Goal: Information Seeking & Learning: Learn about a topic

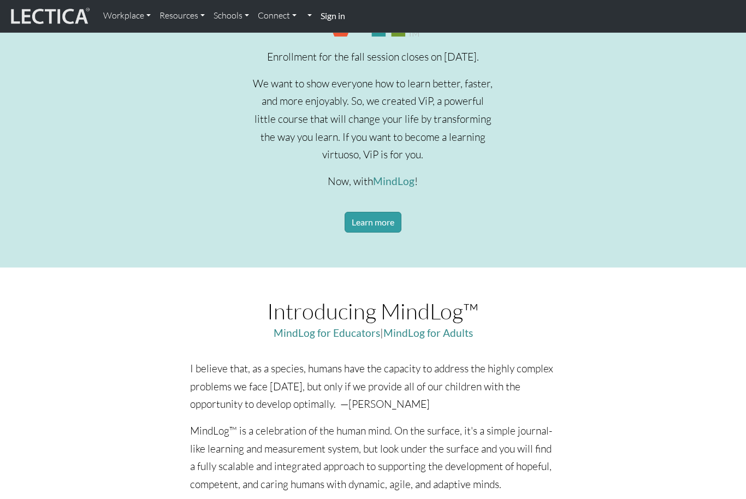
scroll to position [431, 0]
click at [377, 232] on link "Learn more" at bounding box center [373, 221] width 57 height 21
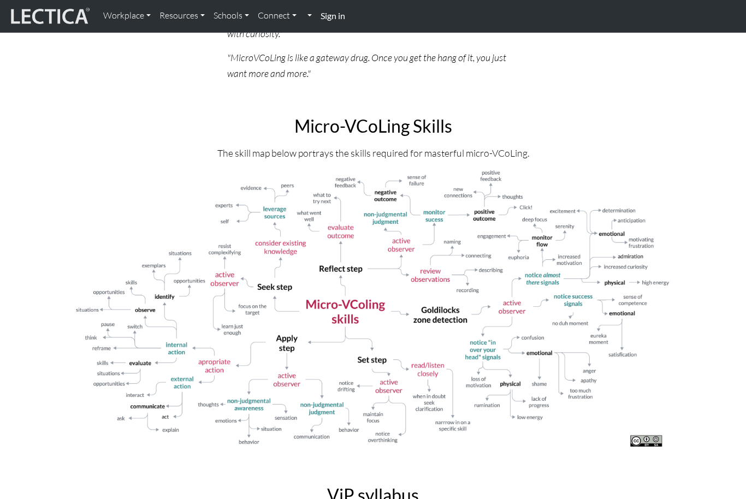
scroll to position [1842, 0]
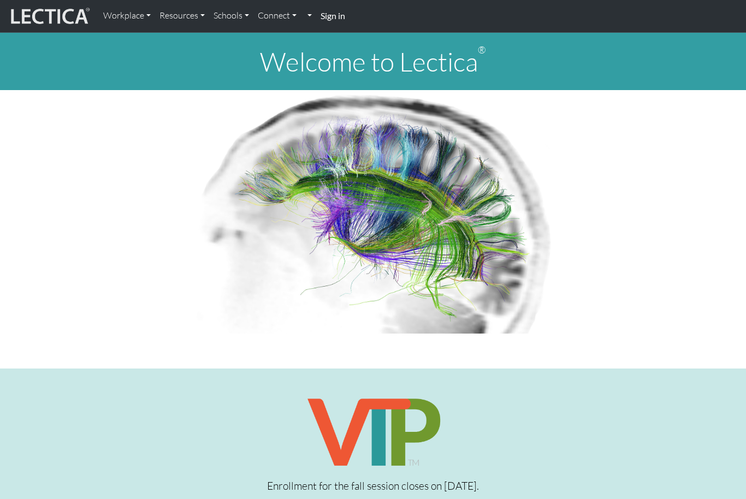
click at [139, 15] on link "Workplace" at bounding box center [127, 15] width 56 height 23
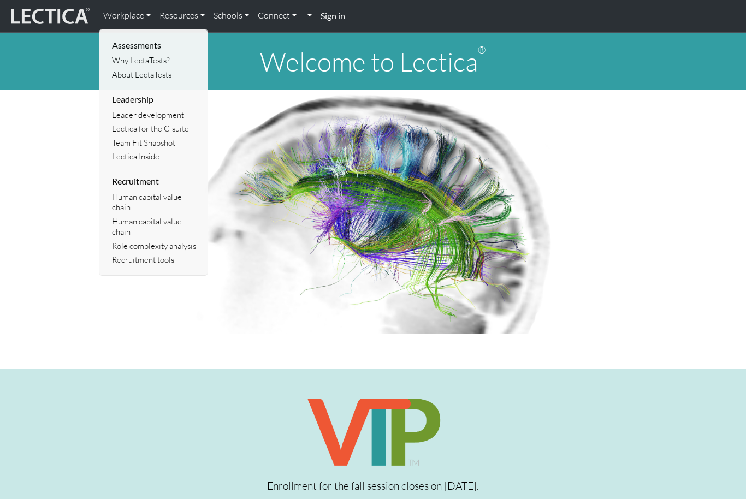
click at [154, 54] on link "Why LectaTests?" at bounding box center [154, 61] width 90 height 14
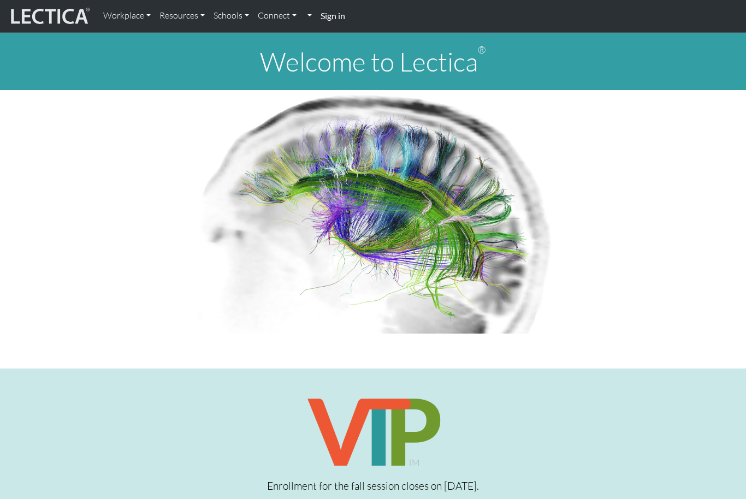
click at [202, 12] on link "Resources" at bounding box center [182, 15] width 54 height 23
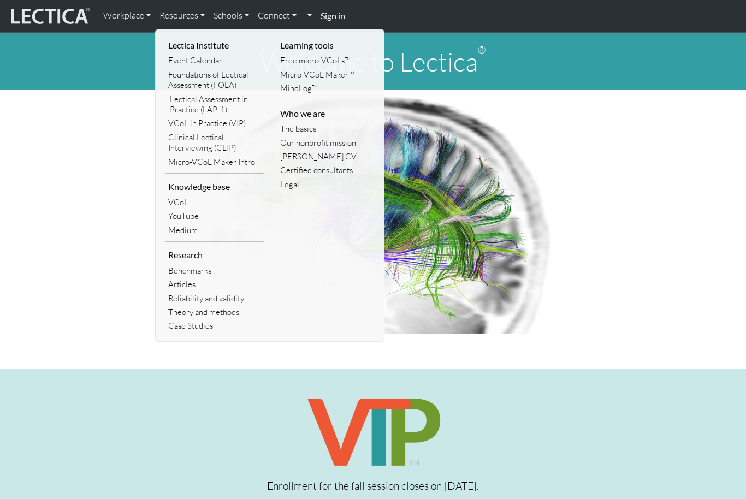
click at [340, 165] on link "Certified consultants" at bounding box center [327, 170] width 99 height 14
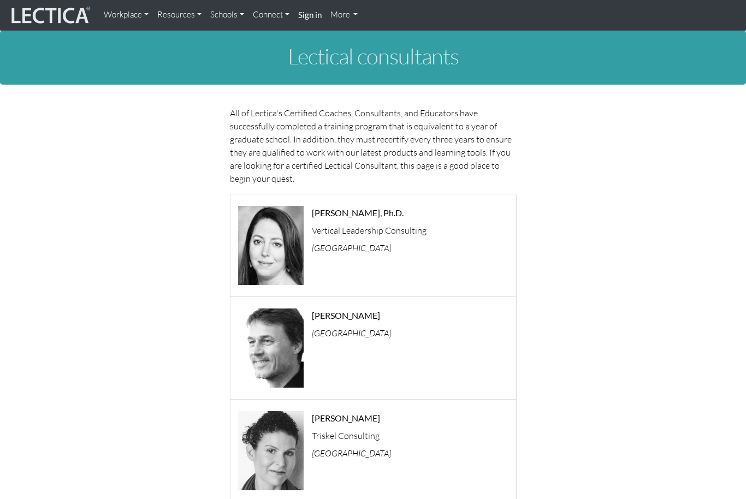
click at [196, 10] on link "Resources" at bounding box center [179, 14] width 53 height 21
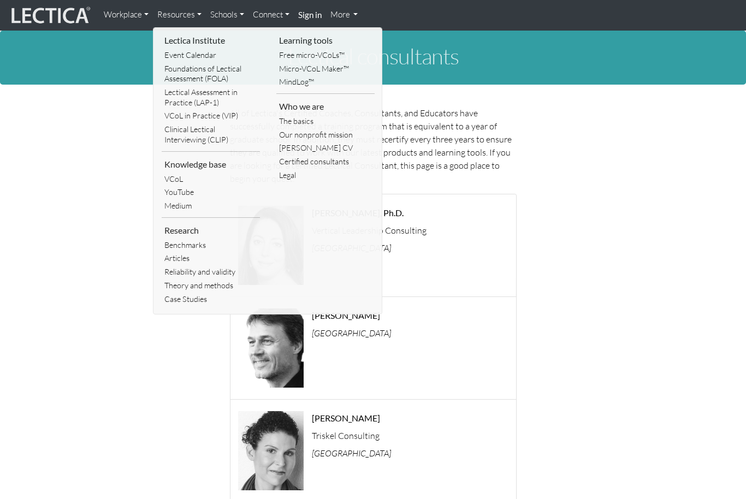
click at [330, 142] on link "[PERSON_NAME] CV" at bounding box center [326, 149] width 98 height 14
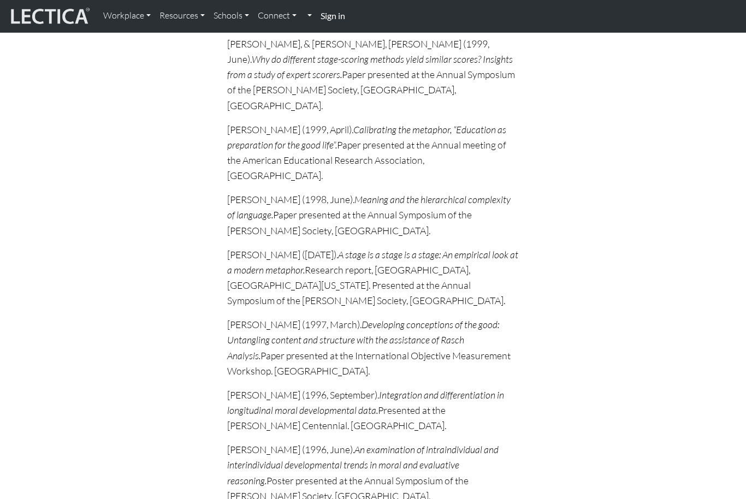
scroll to position [5441, 0]
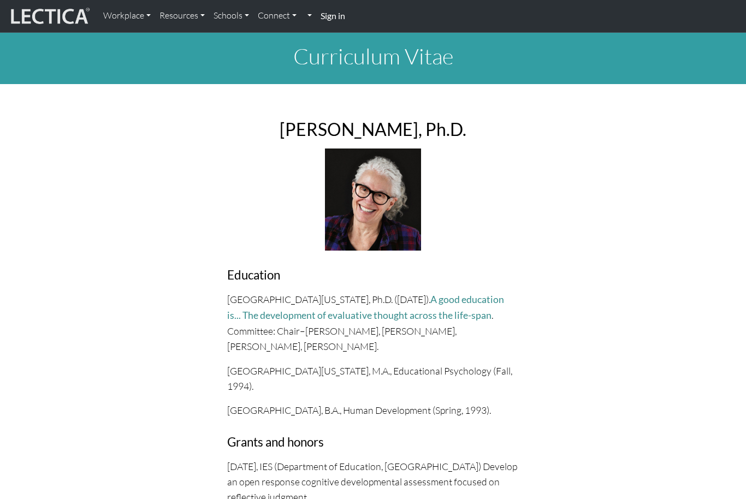
scroll to position [5477, 0]
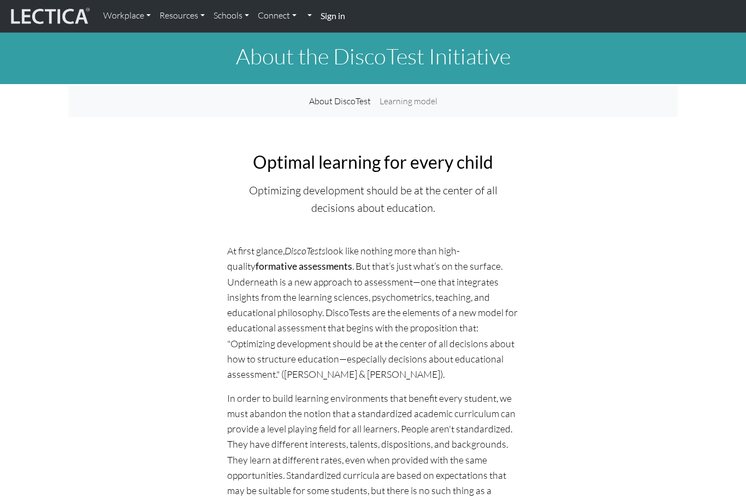
click at [288, 12] on link "Connect" at bounding box center [278, 15] width 48 height 23
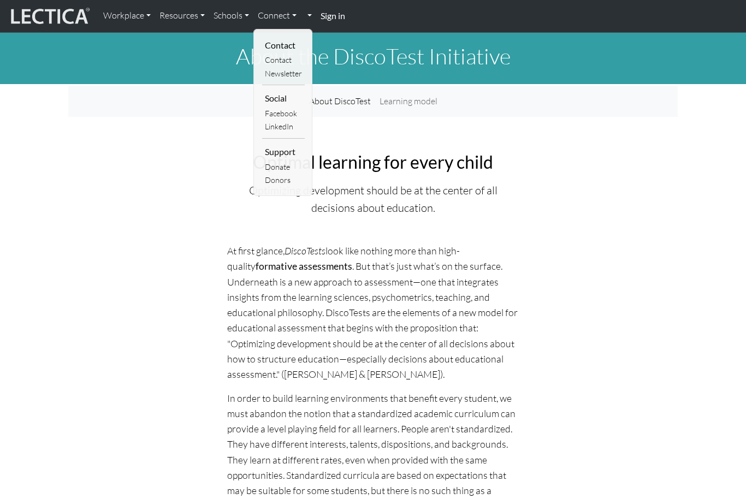
click at [238, 13] on link "Schools" at bounding box center [231, 15] width 44 height 23
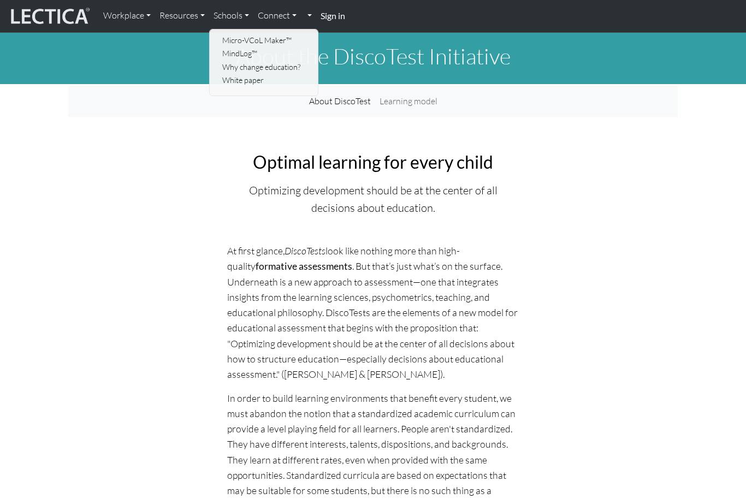
click at [184, 11] on link "Resources" at bounding box center [182, 15] width 54 height 23
